Goal: Task Accomplishment & Management: Manage account settings

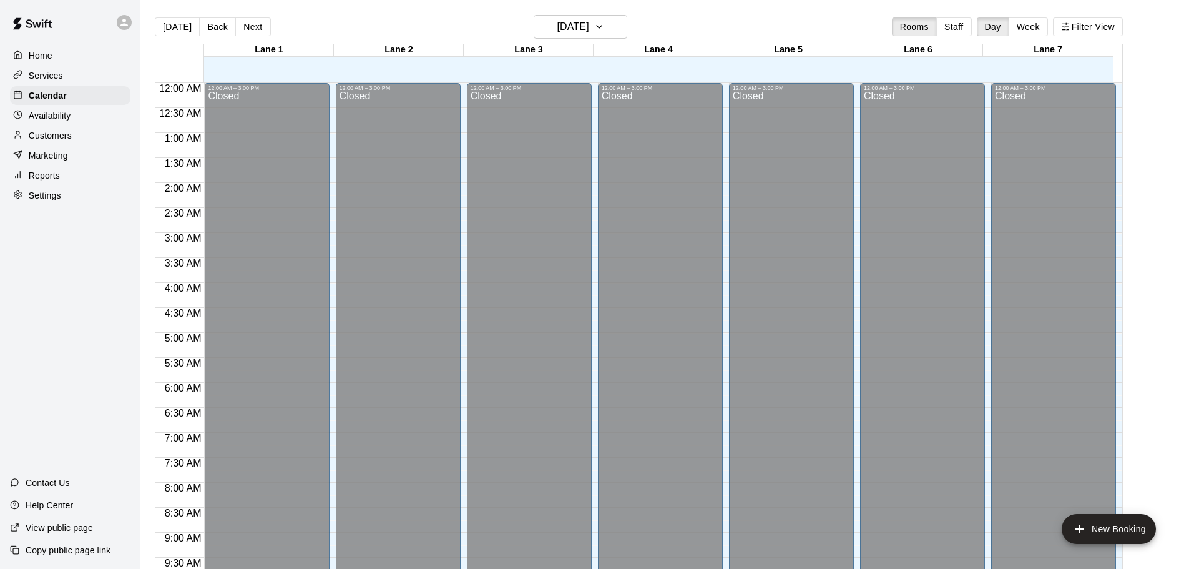
scroll to position [661, 0]
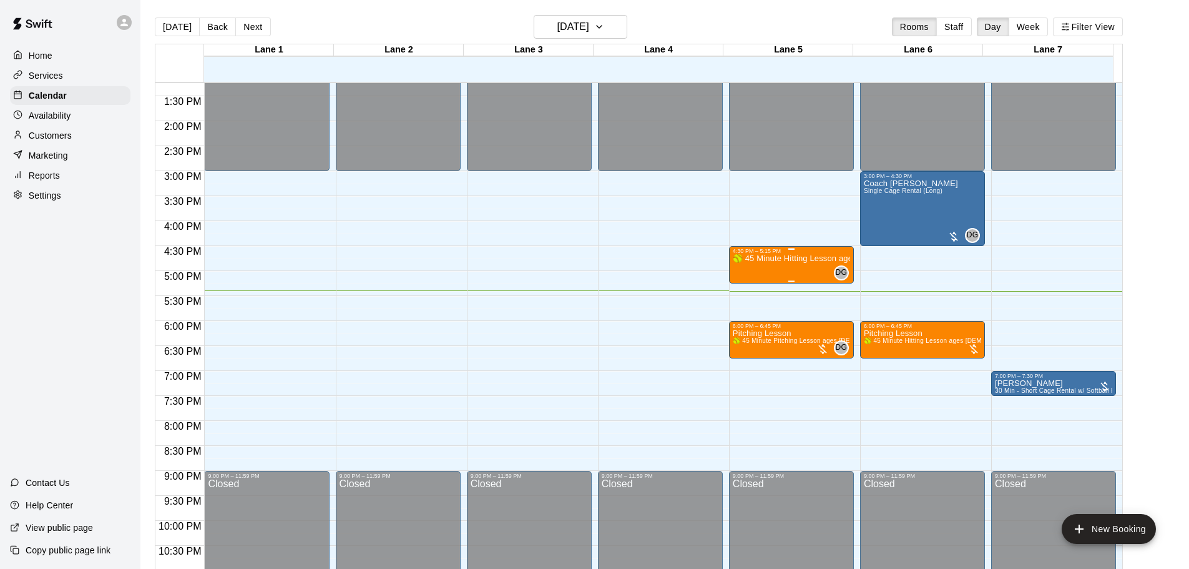
click at [816, 269] on div "🥎 45 Minute Hitting Lesson ages [DEMOGRAPHIC_DATA] to 12U 🥎" at bounding box center [791, 538] width 117 height 569
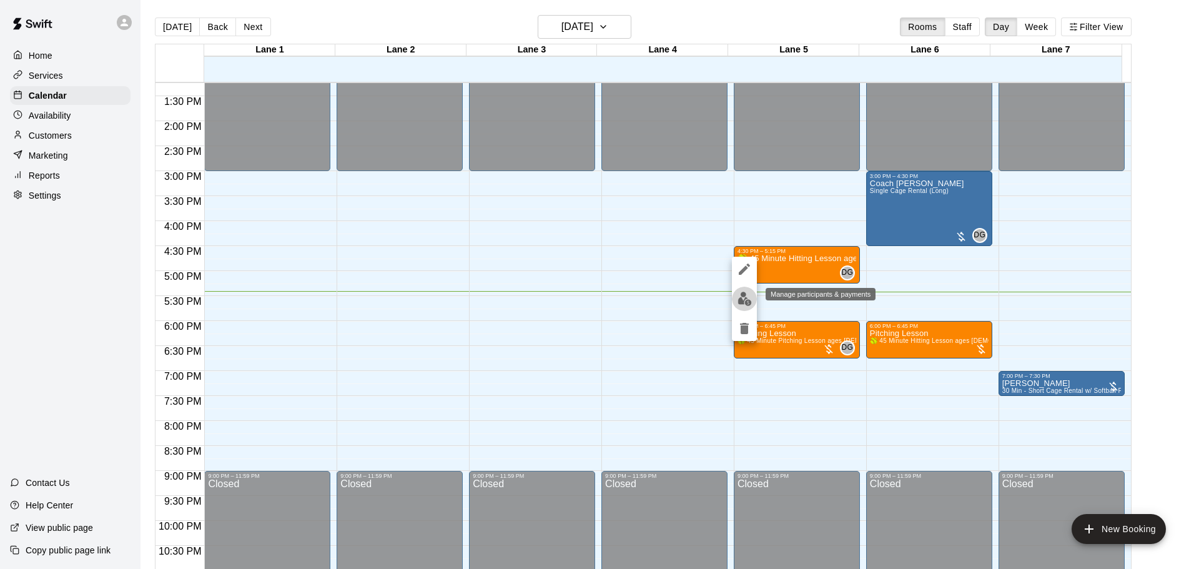
click at [739, 297] on img "edit" at bounding box center [744, 299] width 14 height 14
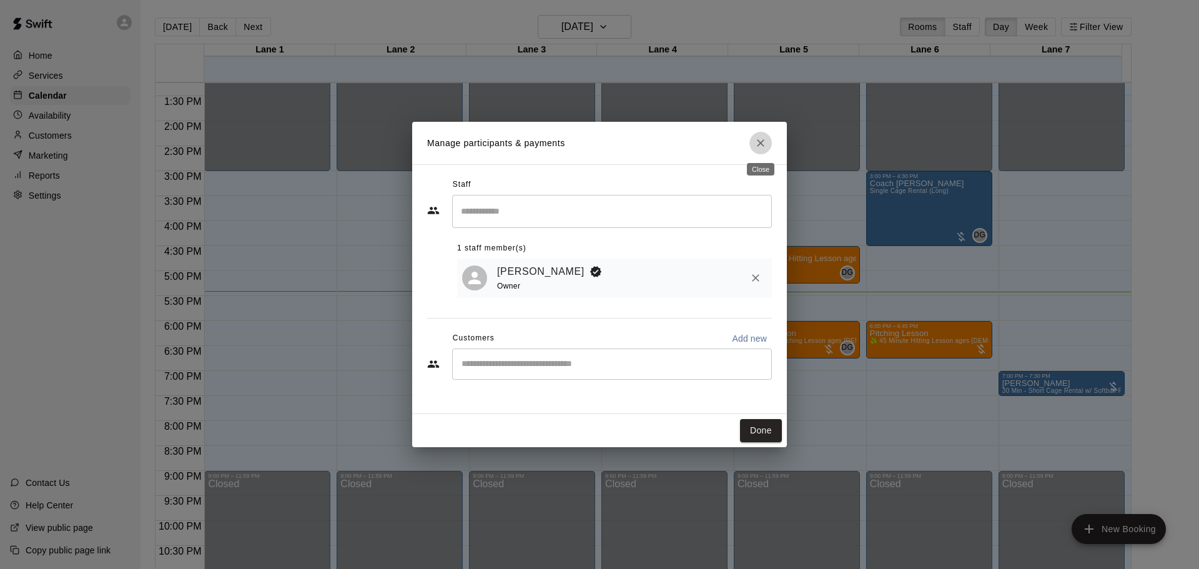
click at [762, 147] on icon "Close" at bounding box center [760, 143] width 12 height 12
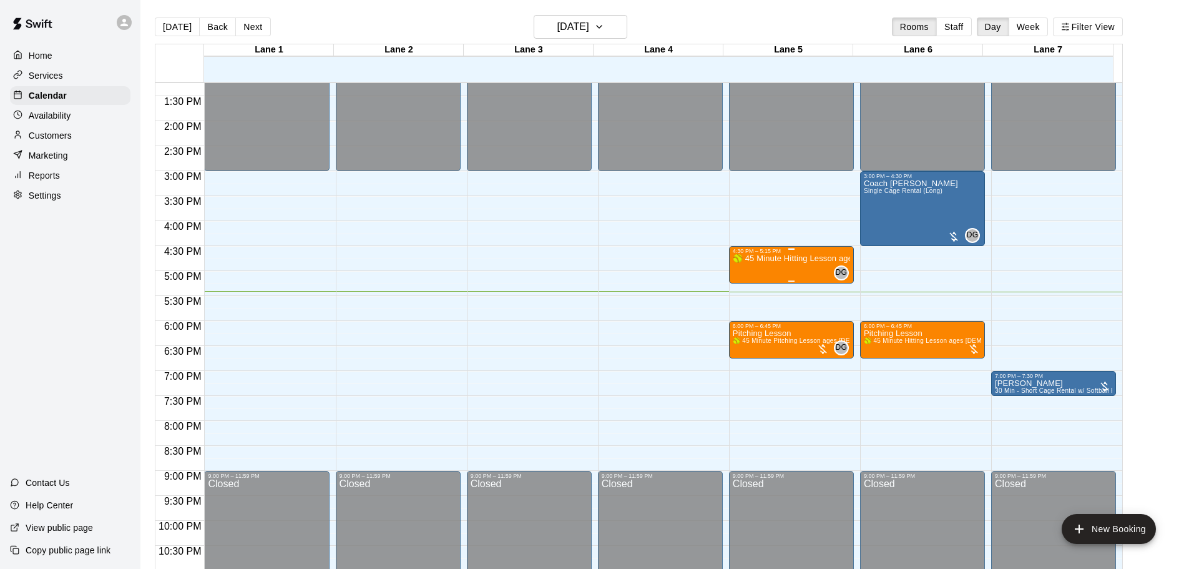
click at [808, 267] on div "🥎 45 Minute Hitting Lesson ages [DEMOGRAPHIC_DATA] to 12U 🥎" at bounding box center [791, 538] width 117 height 569
click at [747, 291] on button "edit" at bounding box center [744, 299] width 25 height 24
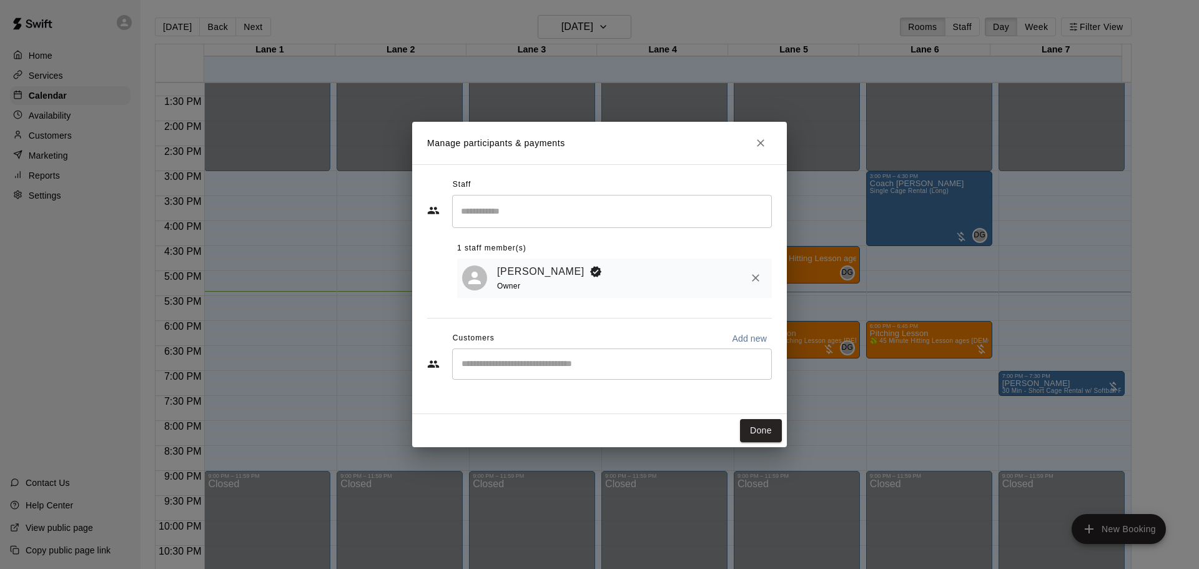
click at [566, 356] on div "​" at bounding box center [612, 363] width 320 height 31
type input "**"
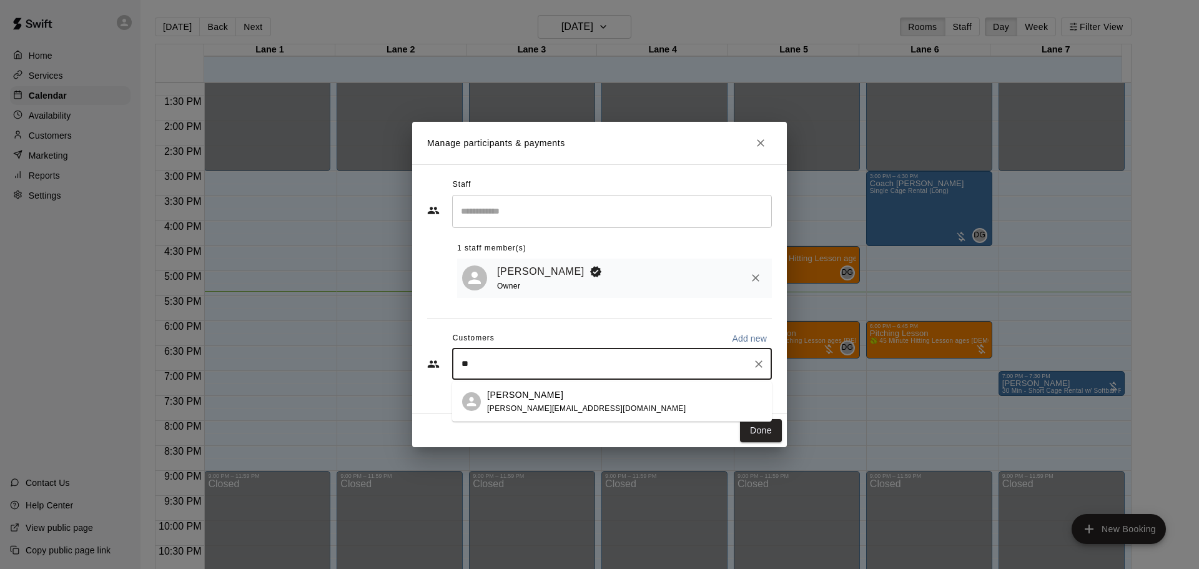
click at [612, 390] on div "Schuylar Simons simons.schuylar@yahoo.com" at bounding box center [624, 401] width 275 height 27
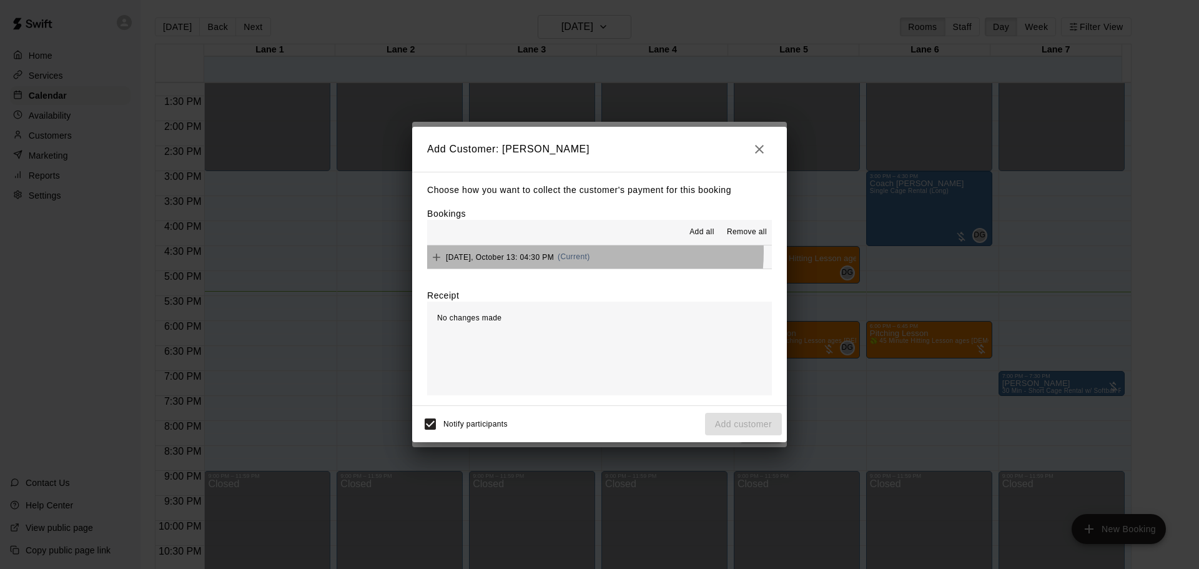
click at [577, 252] on div "Monday, October 13: 04:30 PM (Current)" at bounding box center [508, 257] width 163 height 19
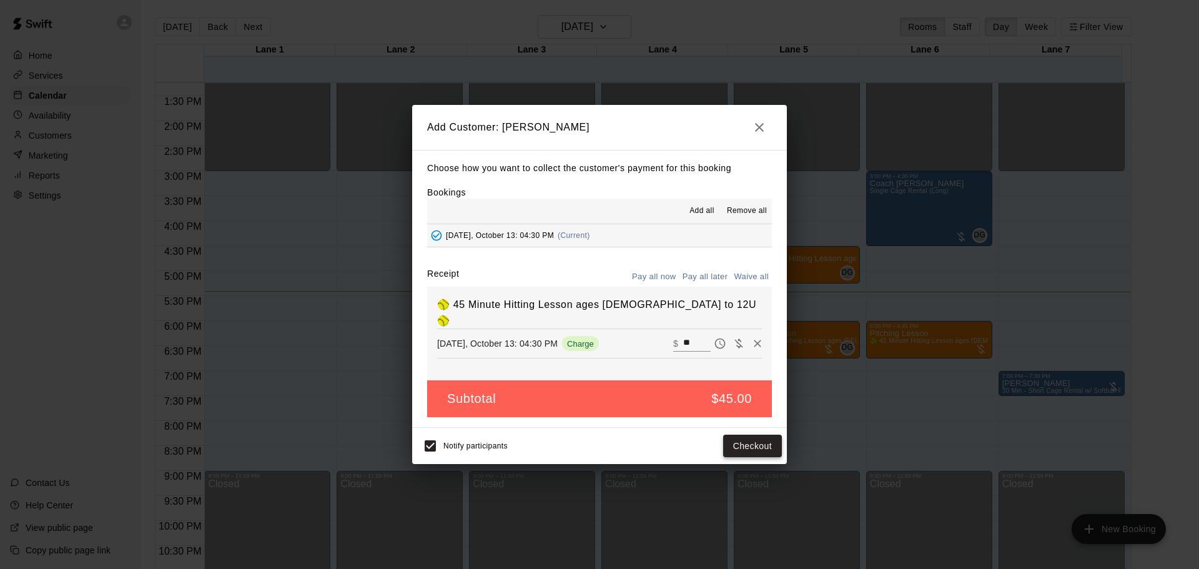
click at [732, 443] on button "Checkout" at bounding box center [752, 446] width 59 height 23
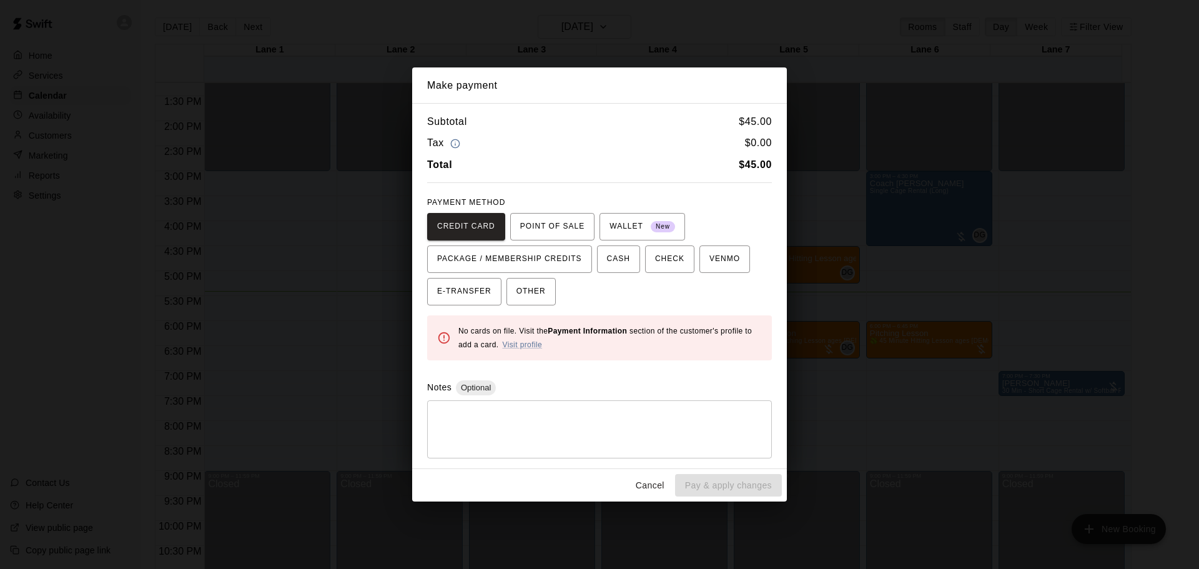
click at [534, 207] on div "PAYMENT METHOD CREDIT CARD POINT OF SALE WALLET New PACKAGE / MEMBERSHIP CREDIT…" at bounding box center [599, 249] width 345 height 112
click at [553, 225] on span "POINT OF SALE" at bounding box center [552, 227] width 64 height 20
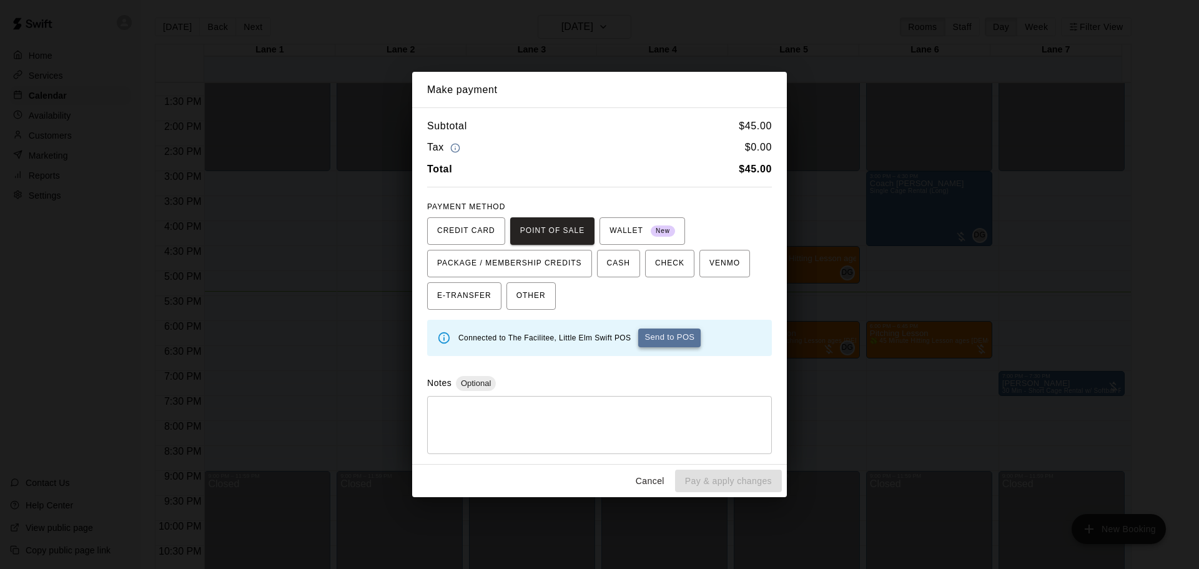
click at [674, 332] on button "Send to POS" at bounding box center [669, 337] width 62 height 19
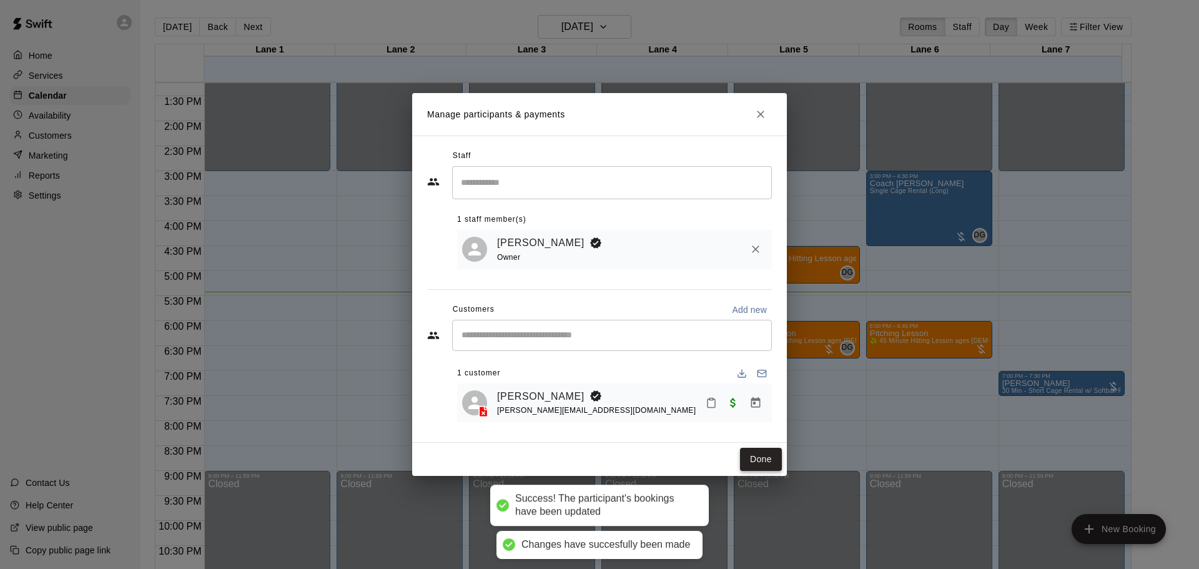
click at [762, 458] on button "Done" at bounding box center [761, 459] width 42 height 23
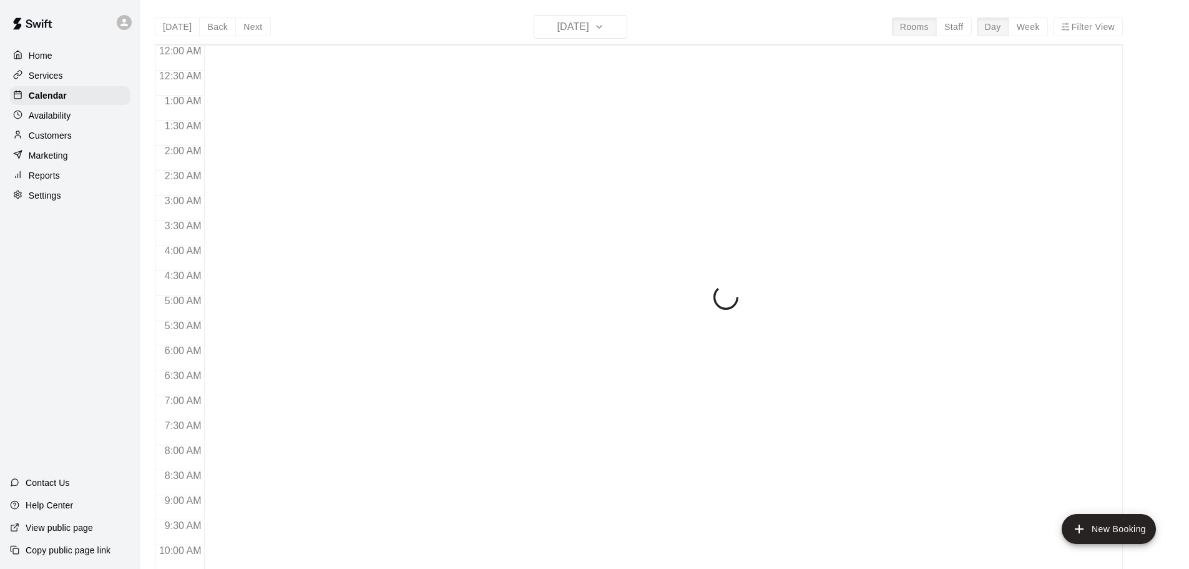
scroll to position [661, 0]
